Goal: Information Seeking & Learning: Learn about a topic

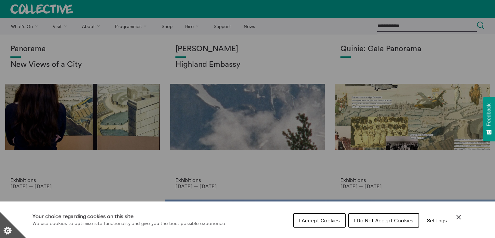
click at [231, 63] on div "Cookie preferences" at bounding box center [247, 119] width 495 height 238
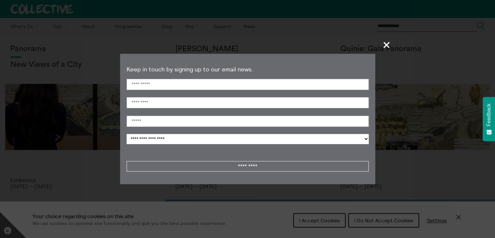
click at [387, 42] on span "+" at bounding box center [386, 44] width 19 height 19
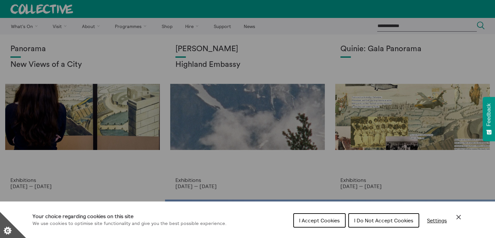
click at [372, 222] on span "I Do Not Accept Cookies" at bounding box center [383, 220] width 59 height 7
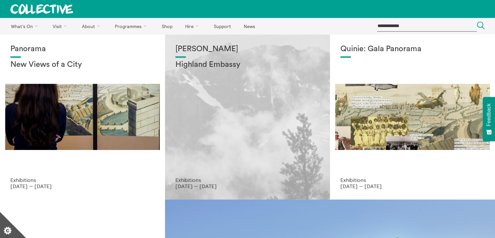
click at [248, 136] on div "[PERSON_NAME] Highland Embassy" at bounding box center [247, 111] width 144 height 132
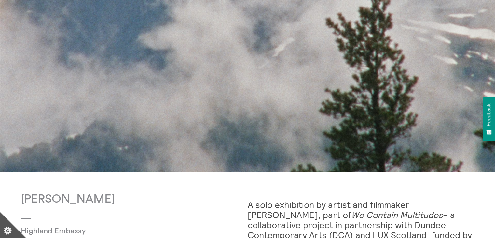
scroll to position [293, 0]
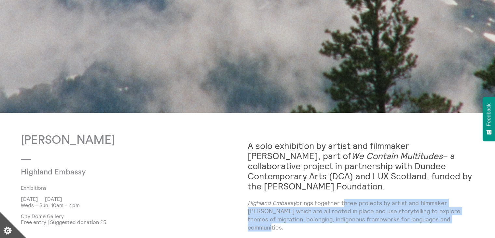
drag, startPoint x: 426, startPoint y: 209, endPoint x: 343, endPoint y: 193, distance: 84.9
click at [343, 199] on p "Highland Embassy brings together three projects by artist and filmmaker Shen Xi…" at bounding box center [361, 215] width 227 height 33
copy p "three projects by artist and filmmaker Shen Xin which are all rooted in place a…"
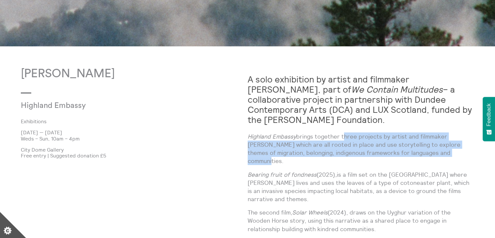
scroll to position [344, 0]
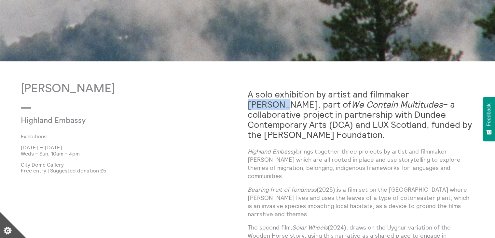
drag, startPoint x: 446, startPoint y: 95, endPoint x: 414, endPoint y: 94, distance: 32.3
click at [414, 94] on strong "A solo exhibition by artist and filmmaker Shen Xin, part of We Contain Multitud…" at bounding box center [360, 114] width 224 height 51
copy strong "[PERSON_NAME]"
